Goal: Transaction & Acquisition: Purchase product/service

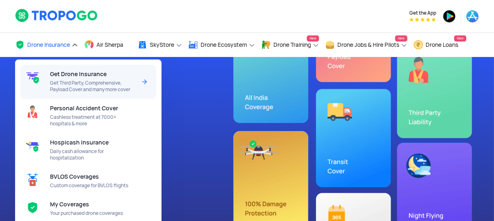
click at [74, 70] on div "Get Drone Insurance Get Third Party, Comprehensive, Payload Cover and many more…" at bounding box center [94, 82] width 89 height 34
click at [143, 81] on img at bounding box center [145, 82] width 10 height 10
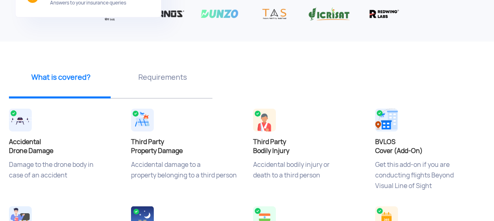
scroll to position [308, 0]
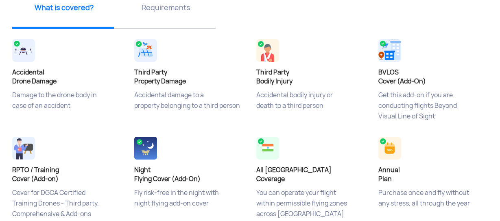
scroll to position [132, 0]
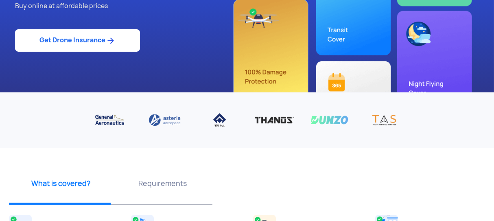
click at [61, 48] on link "Get Drone Insurance" at bounding box center [77, 40] width 125 height 22
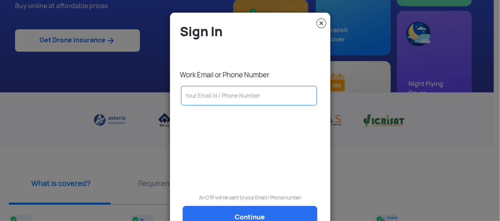
click at [230, 94] on input "text" at bounding box center [249, 96] width 136 height 20
type input "9360695090"
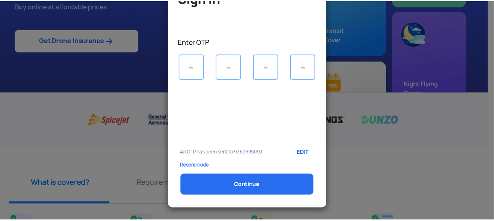
scroll to position [0, 0]
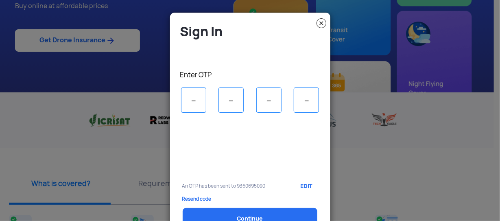
click at [319, 22] on img at bounding box center [322, 23] width 10 height 10
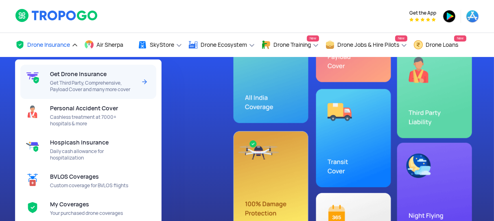
click at [90, 75] on span "Get Drone Insurance" at bounding box center [78, 74] width 57 height 7
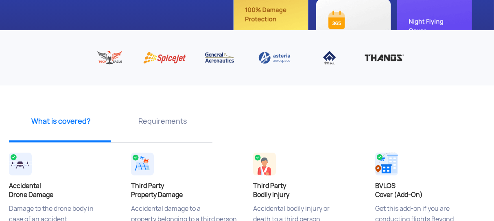
scroll to position [264, 0]
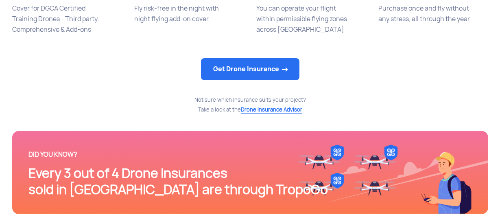
scroll to position [484, 0]
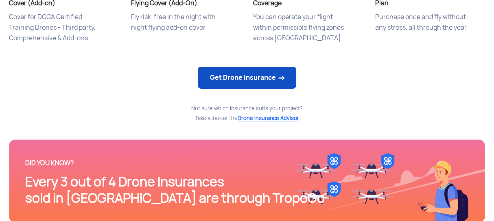
click at [227, 87] on link "Get Drone Insurance" at bounding box center [247, 78] width 99 height 22
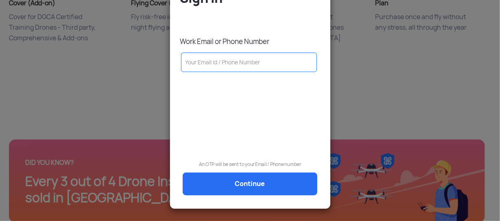
scroll to position [0, 0]
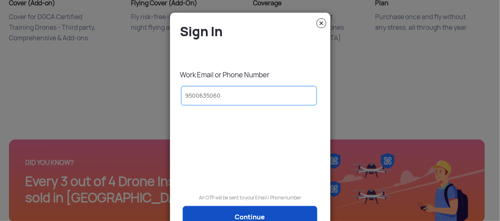
type input "9500635060"
click at [240, 217] on link "Continue" at bounding box center [250, 217] width 135 height 23
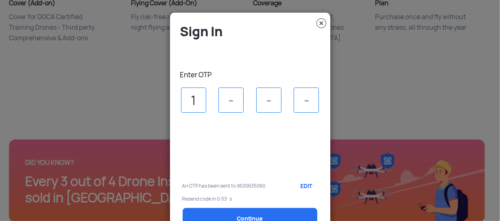
type input "1"
type input "3"
type input "0"
type input "8"
select select "1000000"
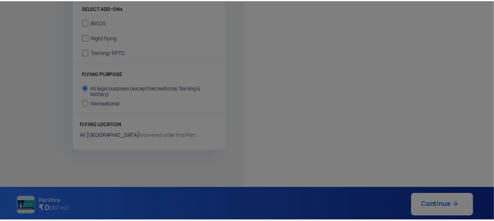
scroll to position [297, 0]
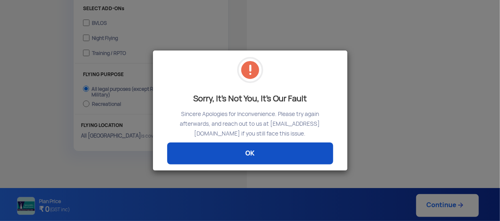
click at [262, 161] on link "OK" at bounding box center [250, 154] width 166 height 22
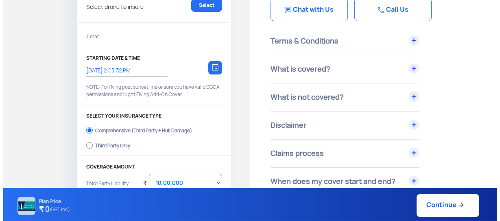
scroll to position [0, 0]
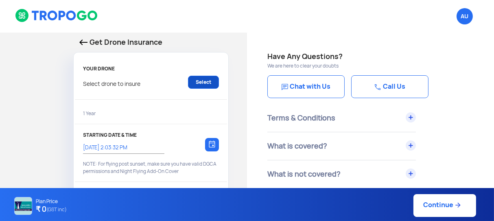
click at [202, 84] on link "Select" at bounding box center [203, 82] width 31 height 13
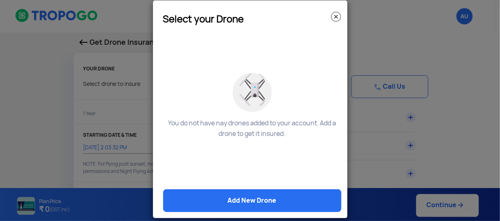
scroll to position [22, 0]
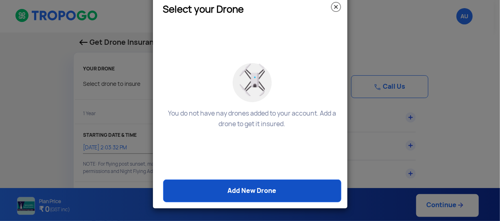
click at [251, 192] on link "Add New Drone" at bounding box center [252, 191] width 178 height 23
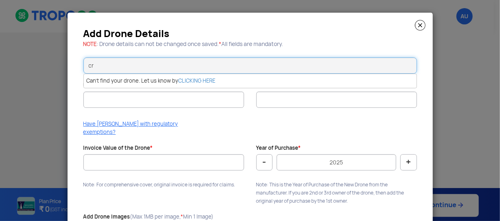
type input "c"
type input "model V"
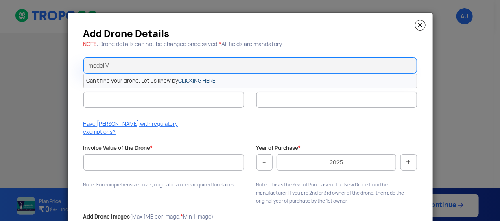
click at [186, 80] on link "CLICKING HERE" at bounding box center [197, 80] width 37 height 7
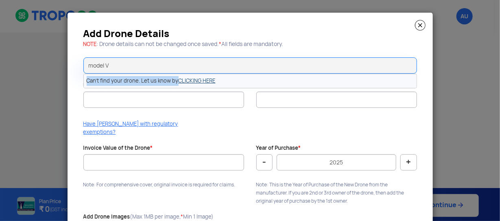
click at [186, 80] on link "CLICKING HERE" at bounding box center [197, 80] width 37 height 7
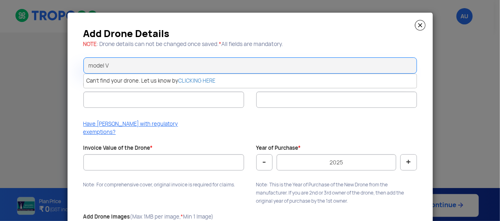
click at [183, 111] on div at bounding box center [163, 112] width 161 height 8
drag, startPoint x: 164, startPoint y: 68, endPoint x: 13, endPoint y: 77, distance: 152.2
click at [83, 74] on input "model V" at bounding box center [250, 65] width 334 height 16
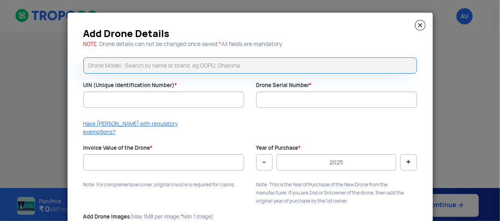
click at [199, 129] on div "Have DAN with regulatory exemptions?" at bounding box center [250, 130] width 346 height 20
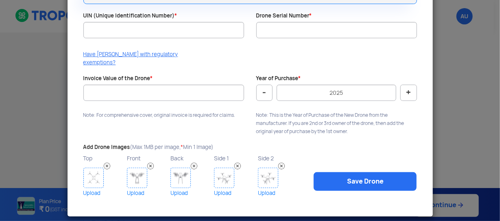
scroll to position [0, 0]
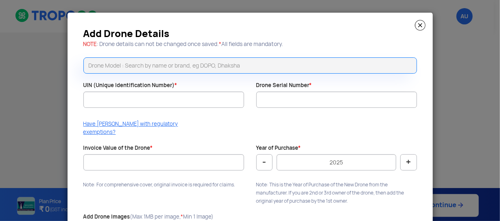
click at [416, 24] on img at bounding box center [420, 25] width 11 height 11
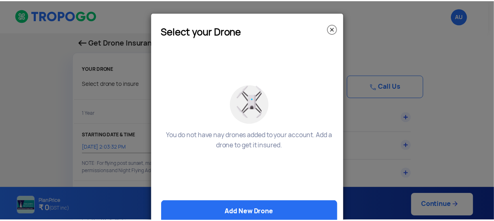
scroll to position [22, 0]
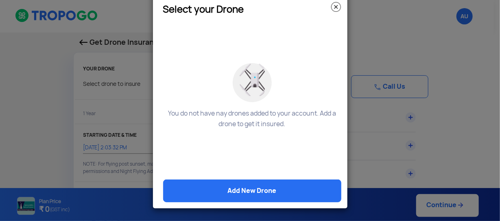
click at [334, 9] on img at bounding box center [336, 7] width 10 height 10
click at [334, 9] on modal-container "Select your Drone You do not have nay drones added to your account. Add a drone…" at bounding box center [250, 110] width 500 height 221
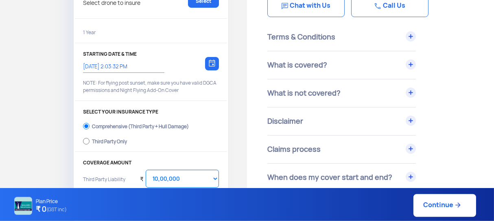
scroll to position [88, 0]
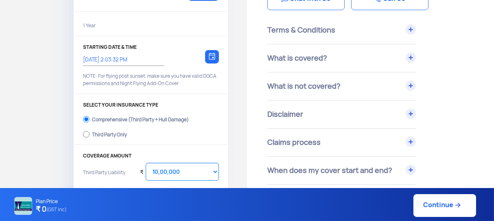
click at [121, 135] on div "Third Party Only" at bounding box center [109, 133] width 35 height 3
click at [90, 136] on input "Third Party Only" at bounding box center [86, 134] width 7 height 11
radio input "true"
select select "2000000"
click at [115, 123] on label "Comprehensive (Third Party + Hull Damage)" at bounding box center [151, 118] width 136 height 13
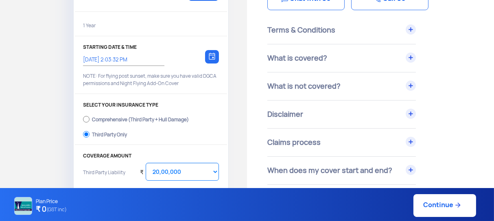
click at [90, 123] on input "Comprehensive (Third Party + Hull Damage)" at bounding box center [86, 119] width 7 height 11
radio input "true"
click at [114, 120] on div "Comprehensive (Third Party + Hull Damage)" at bounding box center [140, 118] width 97 height 3
click at [90, 120] on input "Comprehensive (Third Party + Hull Damage)" at bounding box center [86, 119] width 7 height 11
click at [114, 120] on div "Comprehensive (Third Party + Hull Damage)" at bounding box center [140, 118] width 97 height 3
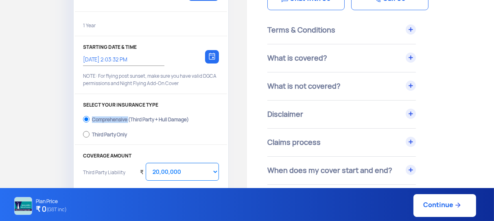
click at [90, 120] on input "Comprehensive (Third Party + Hull Damage)" at bounding box center [86, 119] width 7 height 11
click at [114, 120] on div "Comprehensive (Third Party + Hull Damage)" at bounding box center [140, 118] width 97 height 3
click at [90, 120] on input "Comprehensive (Third Party + Hull Damage)" at bounding box center [86, 119] width 7 height 11
click at [144, 129] on label "Third Party Only" at bounding box center [151, 133] width 136 height 13
click at [90, 129] on input "Third Party Only" at bounding box center [86, 134] width 7 height 11
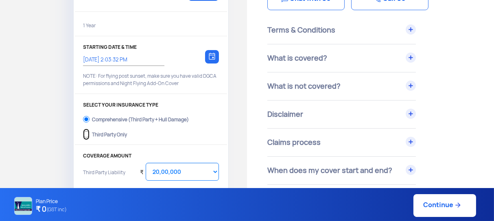
radio input "true"
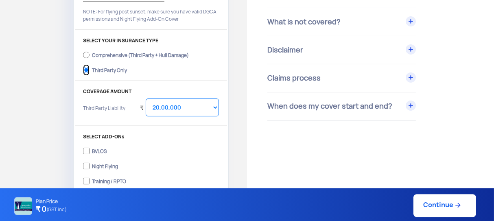
scroll to position [176, 0]
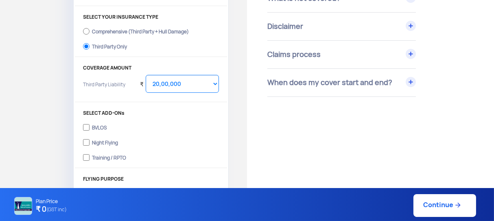
click at [112, 32] on div "Comprehensive (Third Party + Hull Damage)" at bounding box center [140, 30] width 97 height 3
click at [90, 32] on input "Comprehensive (Third Party + Hull Damage)" at bounding box center [86, 31] width 7 height 11
radio input "true"
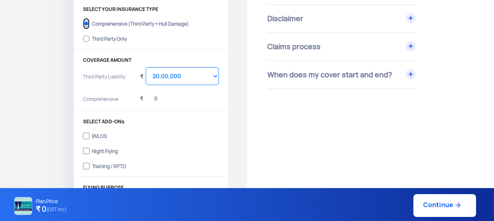
scroll to position [165, 0]
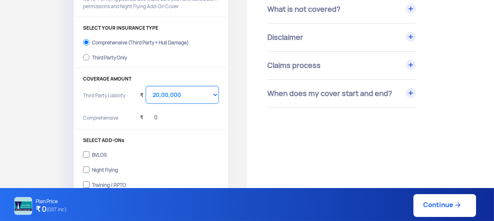
click at [110, 58] on div "Third Party Only" at bounding box center [109, 56] width 35 height 3
click at [90, 58] on input "Third Party Only" at bounding box center [86, 57] width 7 height 11
radio input "true"
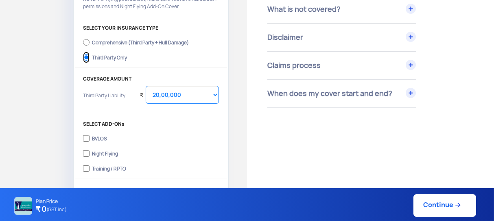
scroll to position [209, 0]
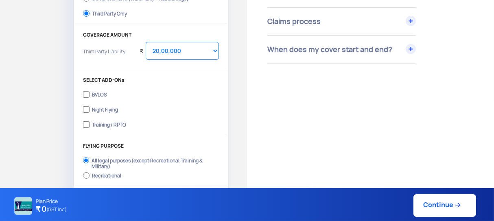
click at [112, 124] on div "Training / RPTO" at bounding box center [109, 123] width 34 height 3
click at [90, 124] on input "Training / RPTO" at bounding box center [86, 124] width 7 height 11
checkbox input "true"
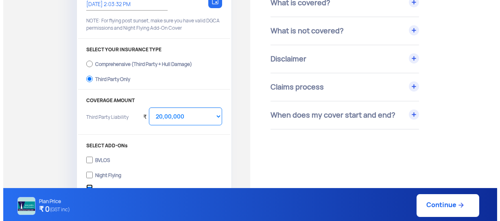
scroll to position [77, 0]
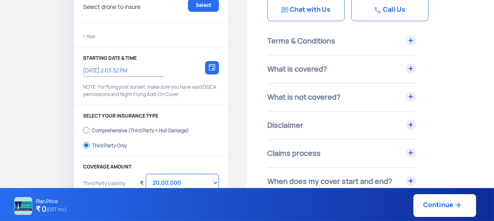
click at [418, 200] on link "Continue" at bounding box center [445, 205] width 63 height 23
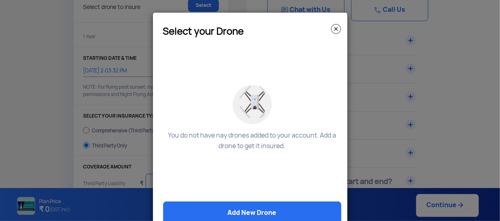
click at [333, 32] on img at bounding box center [336, 29] width 10 height 10
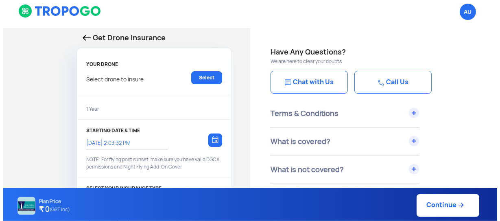
scroll to position [0, 0]
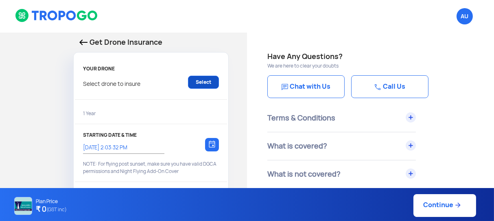
click at [204, 81] on link "Select" at bounding box center [203, 82] width 31 height 13
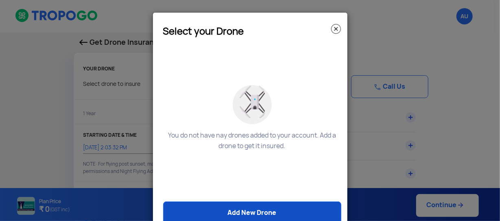
click at [250, 208] on link "Add New Drone" at bounding box center [252, 213] width 178 height 23
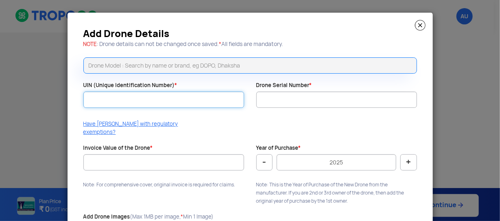
click at [181, 97] on input "UIN (Unique Identification Number) *" at bounding box center [163, 100] width 161 height 16
type input "svv"
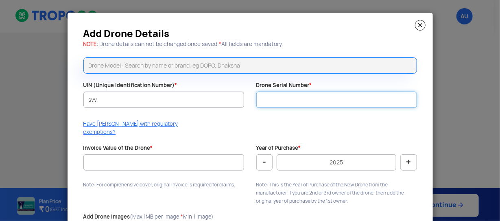
click at [273, 102] on input "Drone Serial Number *" at bounding box center [337, 100] width 161 height 16
type input "svwsv"
click at [282, 100] on input "svwsv" at bounding box center [337, 100] width 161 height 16
drag, startPoint x: 282, startPoint y: 100, endPoint x: 220, endPoint y: 95, distance: 62.5
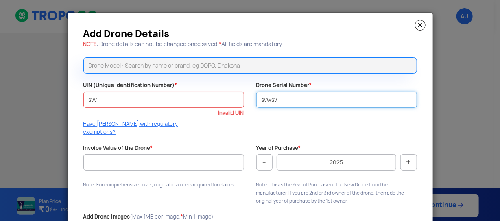
click at [257, 95] on input "svwsv" at bounding box center [337, 100] width 161 height 16
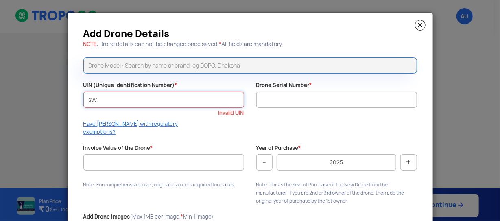
drag, startPoint x: 175, startPoint y: 98, endPoint x: 0, endPoint y: 72, distance: 176.7
click at [83, 92] on input "svv" at bounding box center [163, 100] width 161 height 16
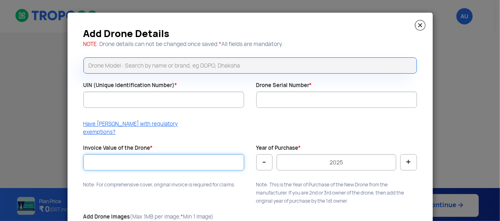
click at [146, 154] on input "Invoice Value of the Drone *" at bounding box center [163, 162] width 161 height 16
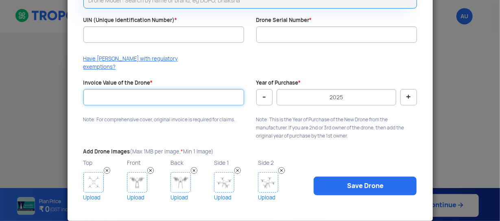
scroll to position [70, 0]
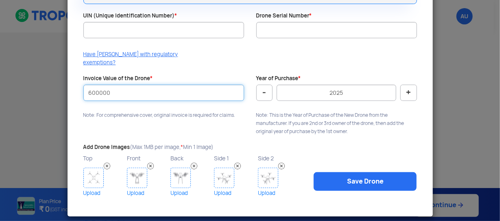
type input "600000"
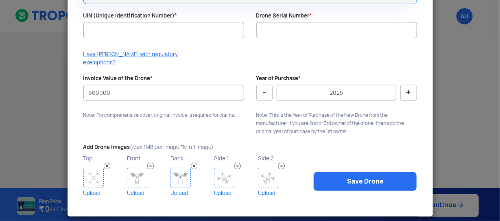
click at [312, 122] on p "Note: This is the Year of Purchase of the New Drone from the manufacturer. If y…" at bounding box center [337, 123] width 161 height 24
click at [268, 85] on button "-" at bounding box center [265, 93] width 16 height 16
type input "2023"
click at [183, 130] on div "Add Drone Details NOTE : Drone details can not be changed once saved. * All fie…" at bounding box center [251, 80] width 366 height 274
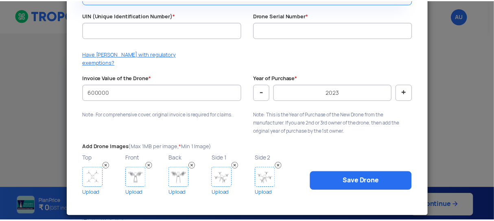
scroll to position [0, 0]
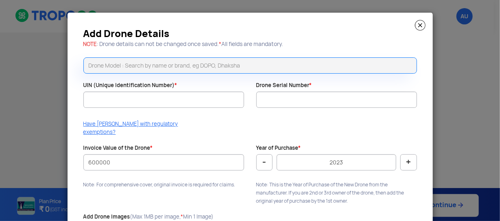
click at [415, 24] on img at bounding box center [420, 25] width 11 height 11
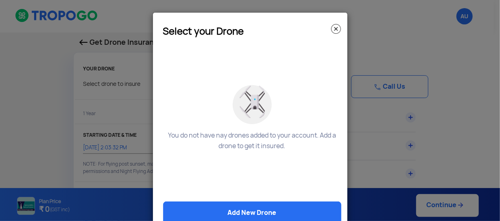
click at [333, 31] on img at bounding box center [336, 29] width 10 height 10
